Goal: Task Accomplishment & Management: Use online tool/utility

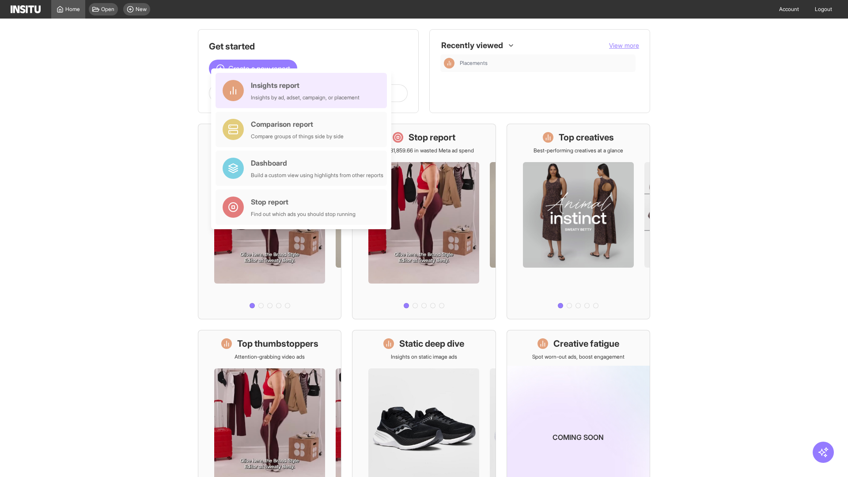
click at [303, 91] on div "Insights report Insights by ad, adset, campaign, or placement" at bounding box center [305, 90] width 109 height 21
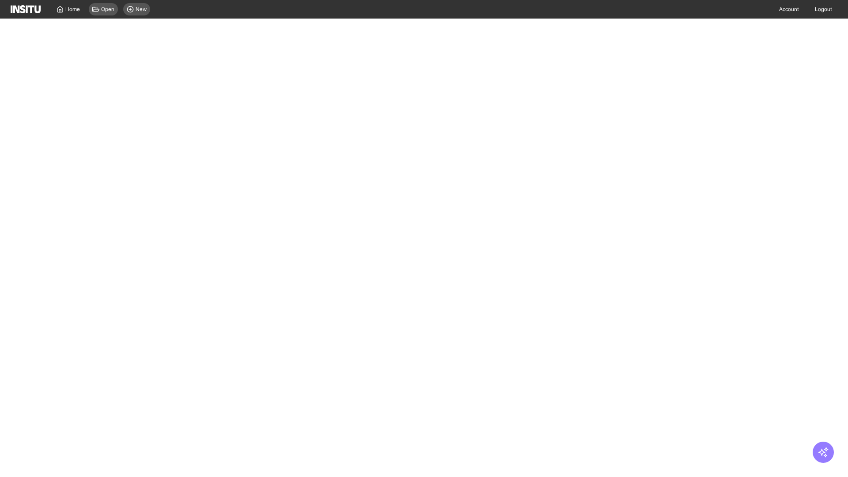
select select "**"
